Goal: Task Accomplishment & Management: Complete application form

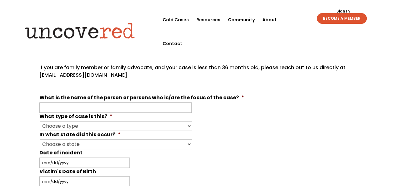
scroll to position [156, 0]
click at [53, 106] on input "What is the name of the person or persons who is/are the focus of the case? *" at bounding box center [115, 107] width 152 height 10
type input "[PERSON_NAME]"
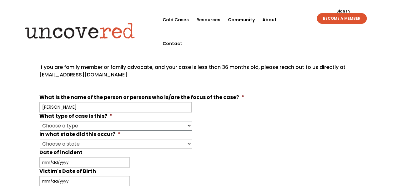
click at [188, 124] on select "Choose a type Missing Murder [MEDICAL_DATA] Other" at bounding box center [116, 126] width 152 height 10
select select "Murder"
click at [40, 121] on select "Choose a type Missing Murder [MEDICAL_DATA] Other" at bounding box center [116, 126] width 152 height 10
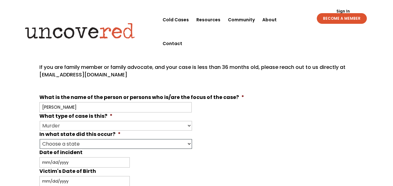
click at [189, 142] on select "Choose a state Outside of the U.S. [US_STATE] [US_STATE] [US_STATE] [US_STATE] …" at bounding box center [116, 144] width 152 height 10
select select "[US_STATE]"
click at [40, 139] on select "Choose a state Outside of the U.S. [US_STATE] [US_STATE] [US_STATE] [US_STATE] …" at bounding box center [116, 144] width 152 height 10
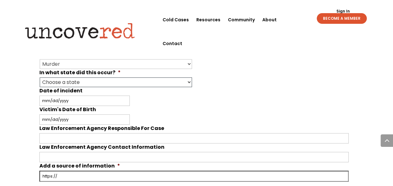
scroll to position [188, 0]
